Goal: Task Accomplishment & Management: Manage account settings

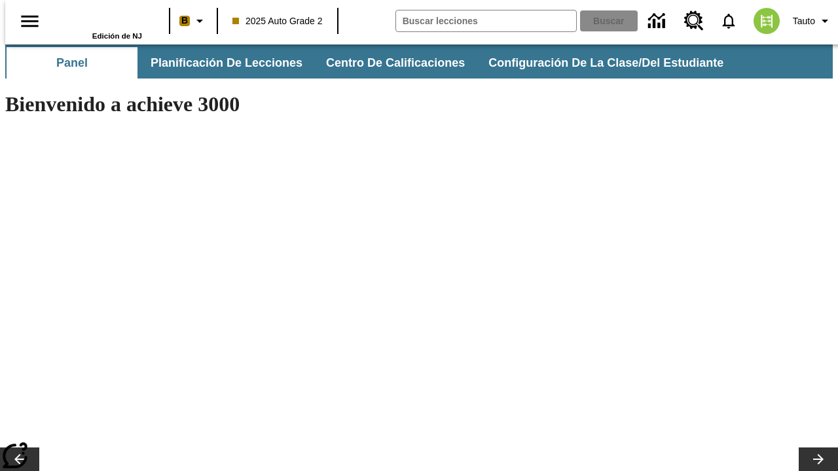
type input "-1"
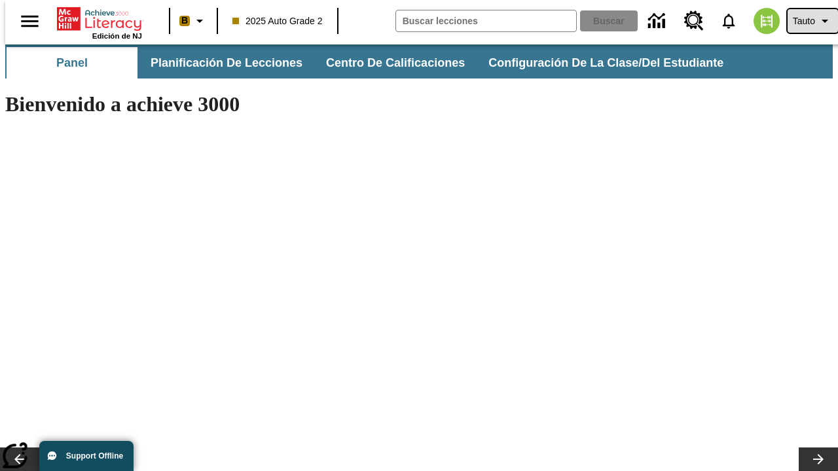
click at [806, 21] on span "Tauto" at bounding box center [804, 21] width 22 height 14
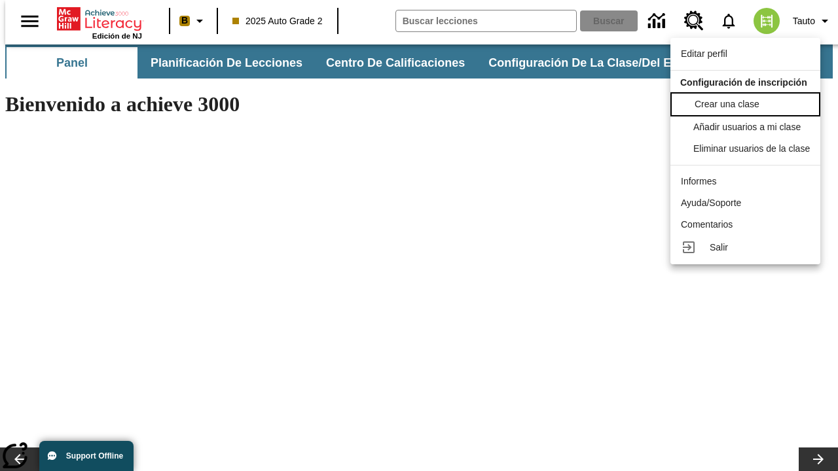
click at [749, 103] on span "Crear una clase" at bounding box center [726, 104] width 65 height 10
click at [749, 127] on span "Añadir usuarios a mi clase" at bounding box center [747, 125] width 107 height 10
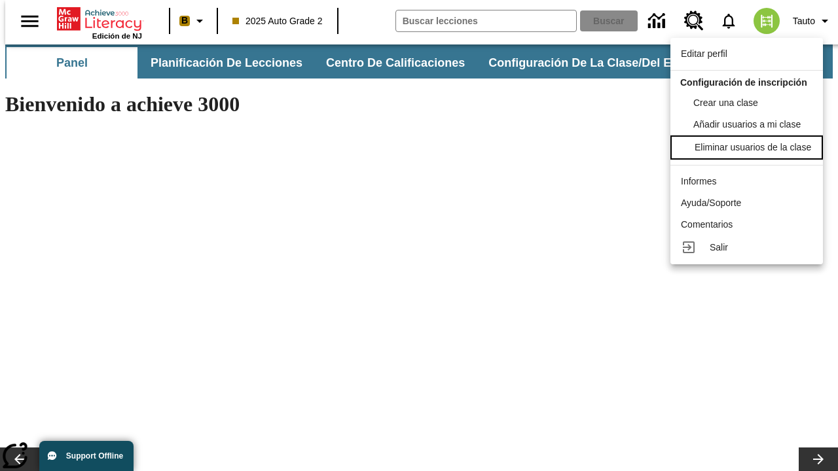
click at [749, 154] on div "Eliminar usuarios de la clase" at bounding box center [752, 148] width 116 height 14
